Goal: Contribute content

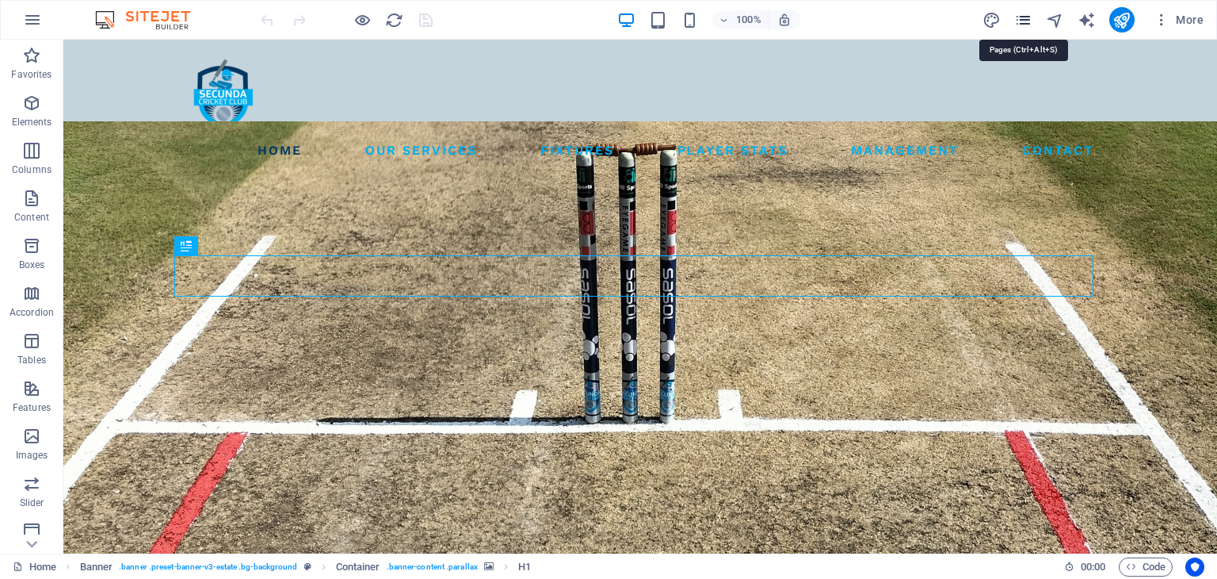
click at [838, 15] on icon "pages" at bounding box center [1024, 20] width 18 height 18
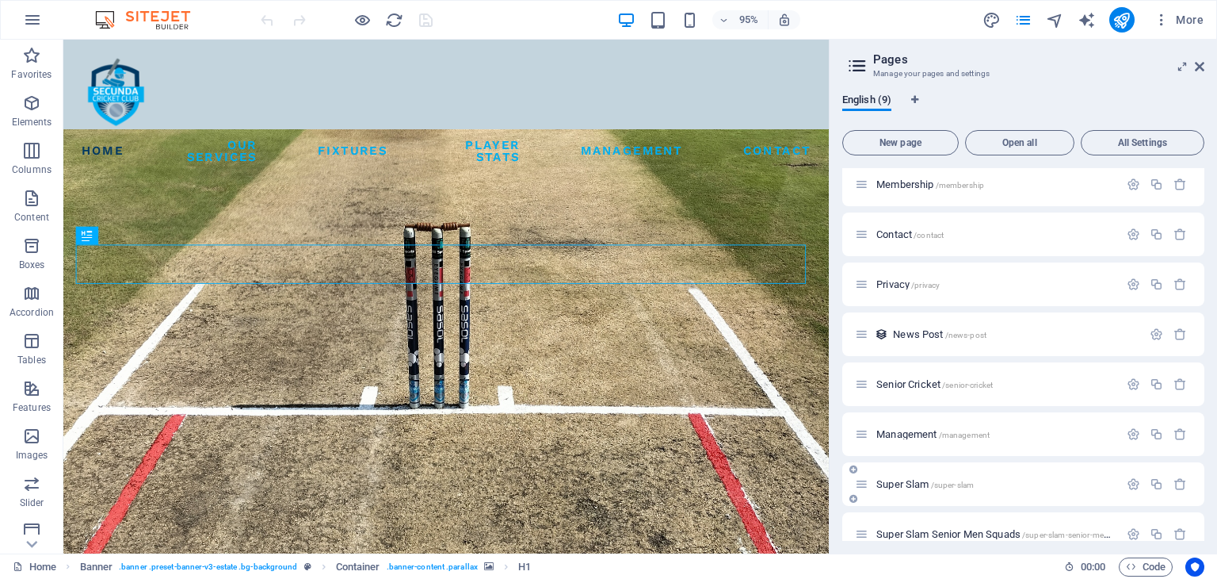
scroll to position [77, 0]
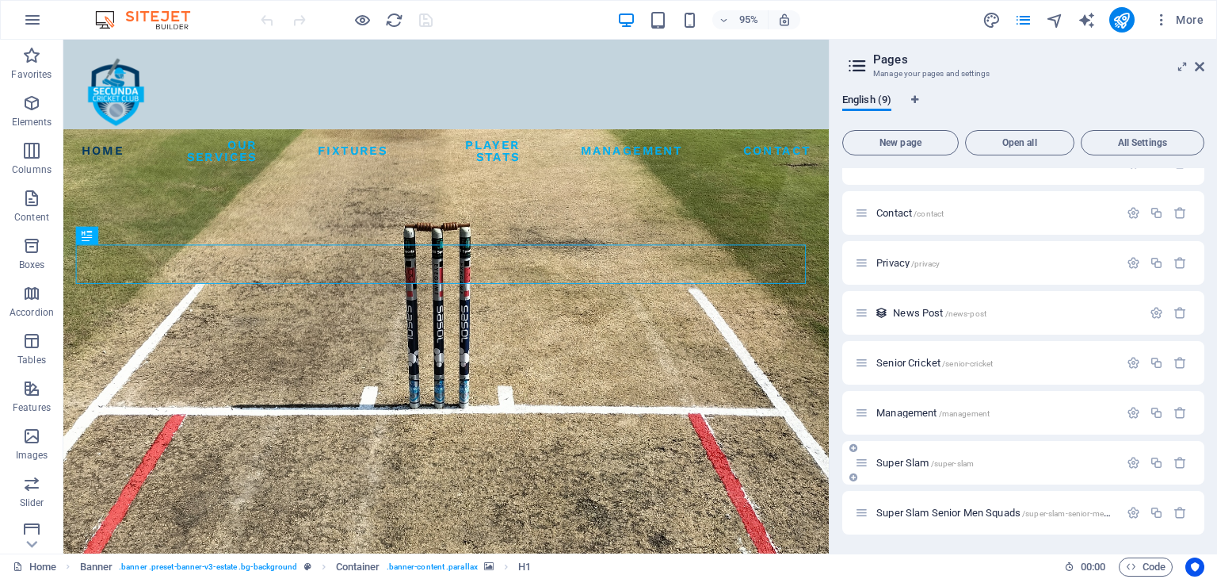
click at [838, 457] on span "Super Slam /super-slam" at bounding box center [925, 463] width 97 height 12
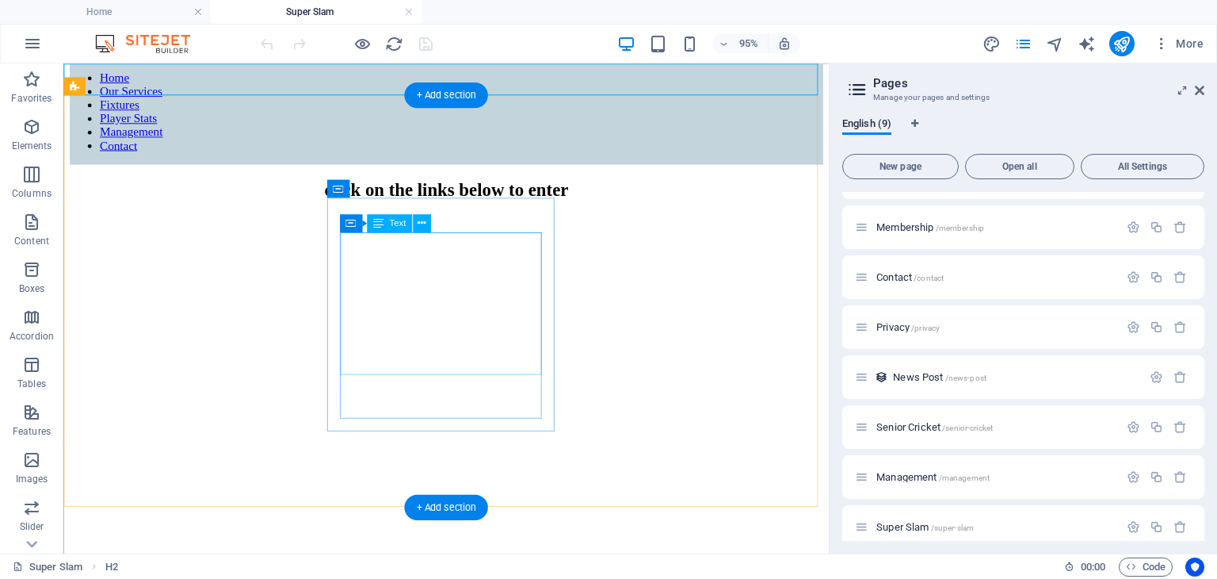
scroll to position [79, 0]
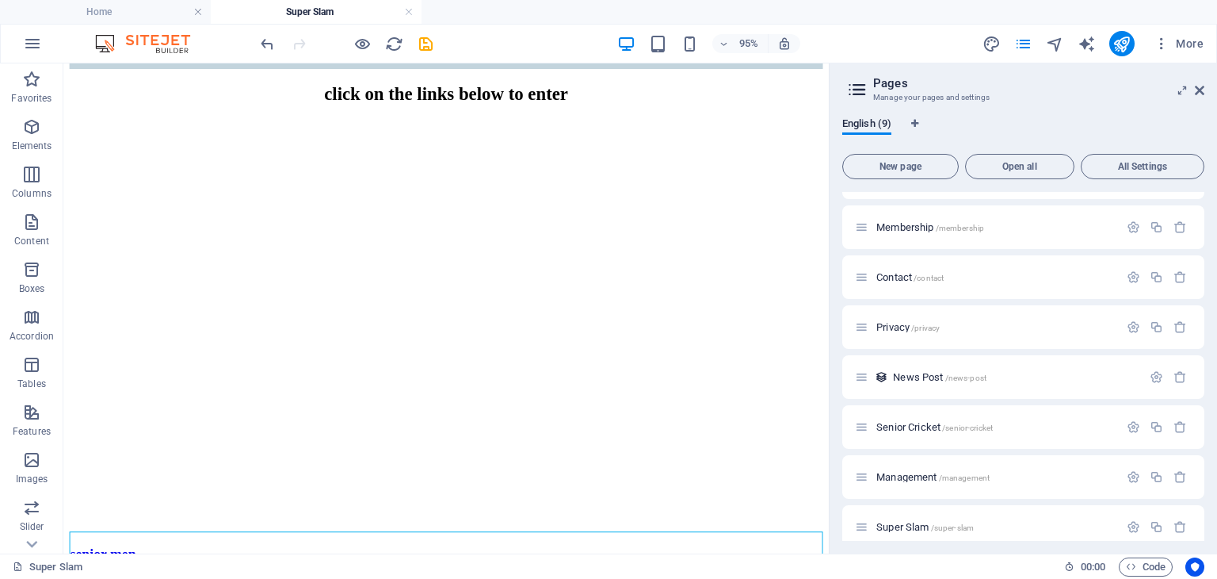
scroll to position [0, 0]
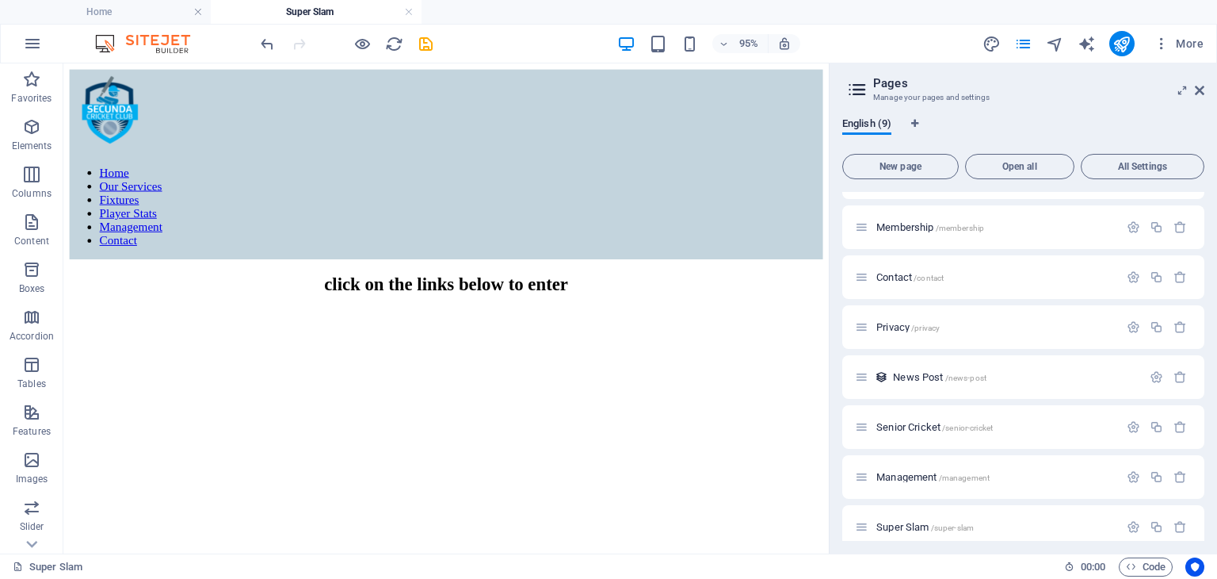
drag, startPoint x: 866, startPoint y: 333, endPoint x: 892, endPoint y: 185, distance: 150.4
click at [426, 42] on icon "save" at bounding box center [426, 44] width 18 height 18
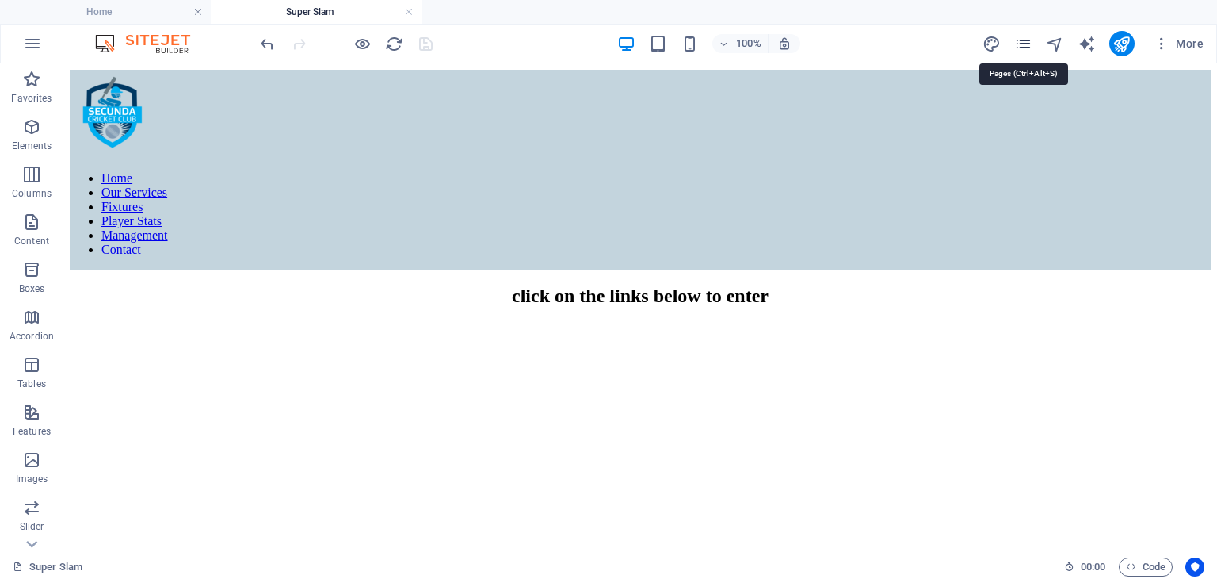
click at [838, 45] on icon "pages" at bounding box center [1024, 44] width 18 height 18
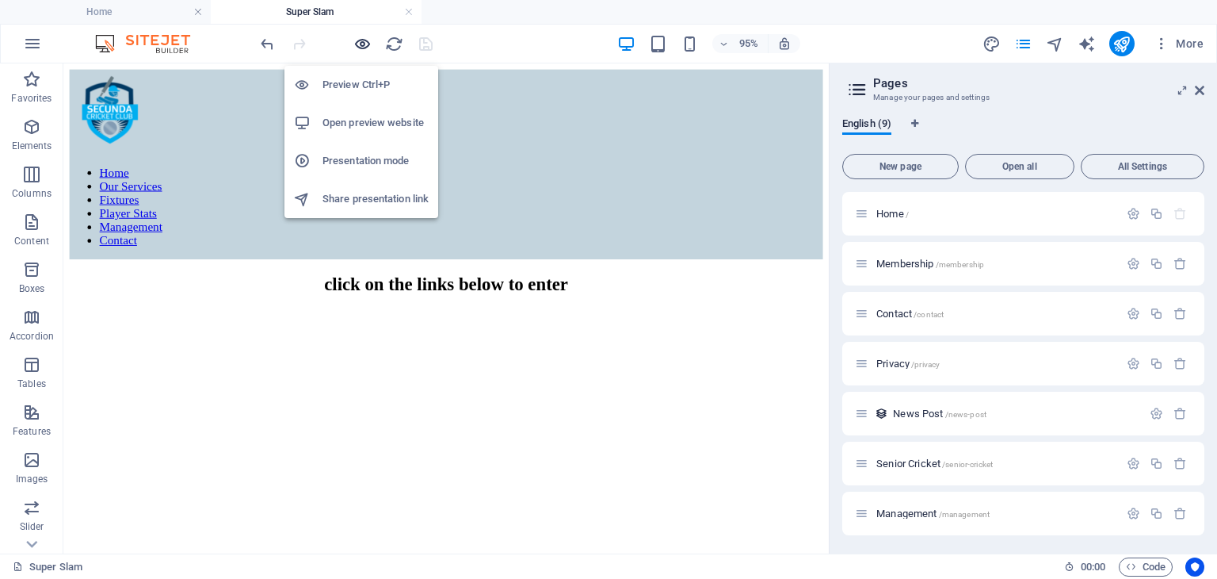
click at [363, 36] on icon "button" at bounding box center [363, 44] width 18 height 18
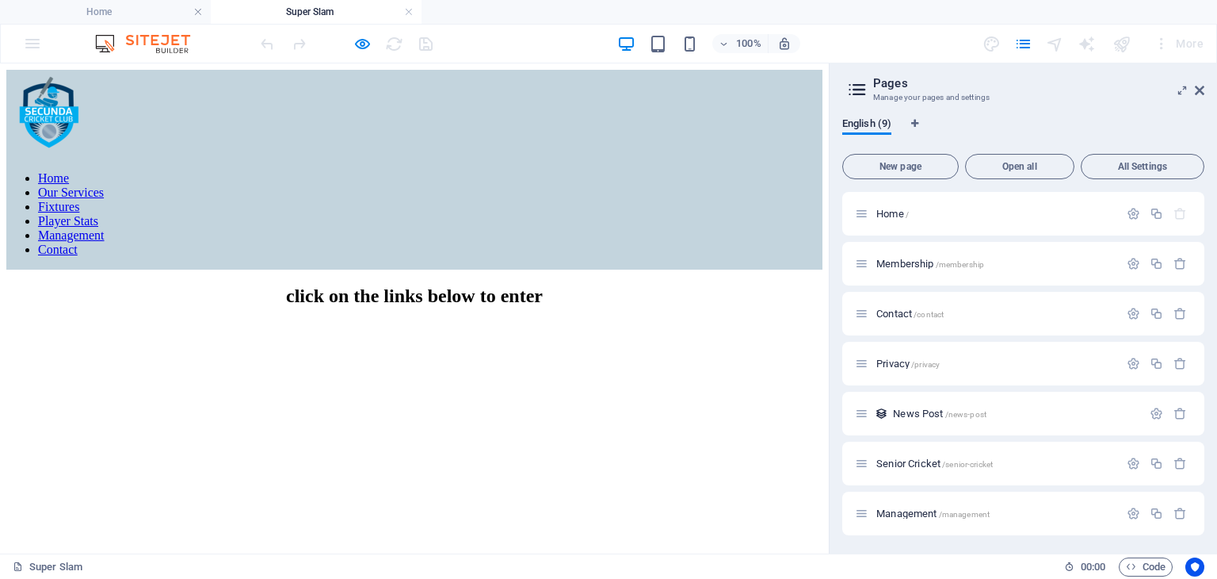
click at [79, 200] on link "Fixtures" at bounding box center [58, 206] width 41 height 13
click at [543, 285] on span "click on the links below to enter" at bounding box center [414, 295] width 257 height 21
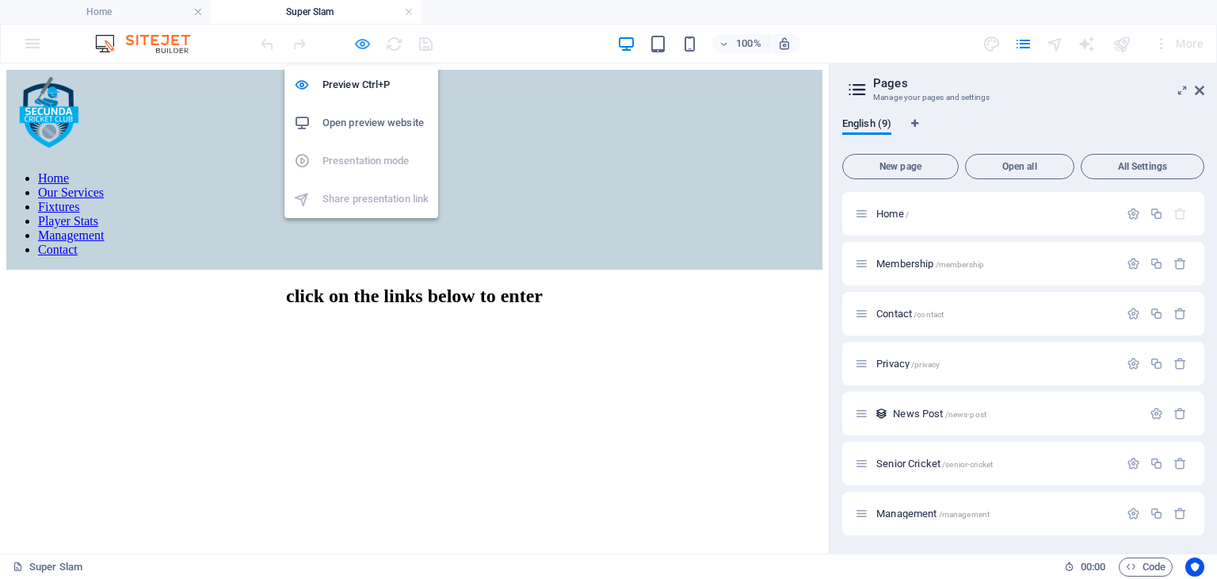
click at [367, 42] on icon "button" at bounding box center [363, 44] width 18 height 18
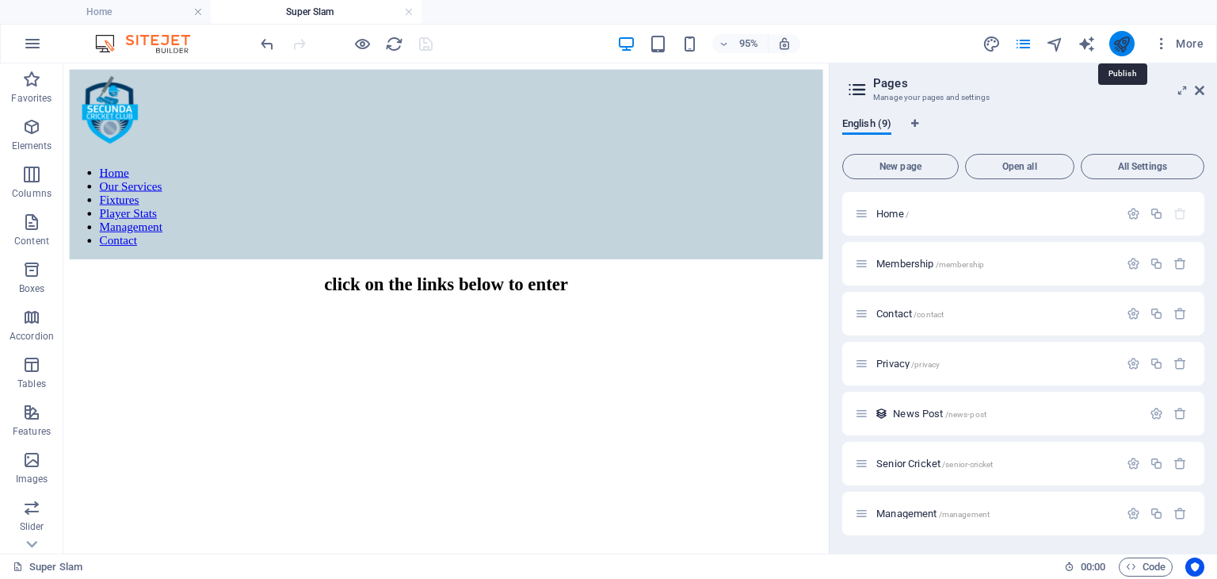
click at [838, 43] on icon "publish" at bounding box center [1122, 44] width 18 height 18
